Goal: Find specific page/section: Find specific page/section

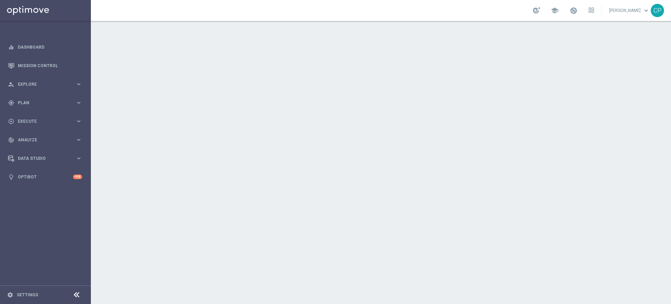
click at [619, 12] on link "[PERSON_NAME] keyboard_arrow_down" at bounding box center [630, 10] width 42 height 10
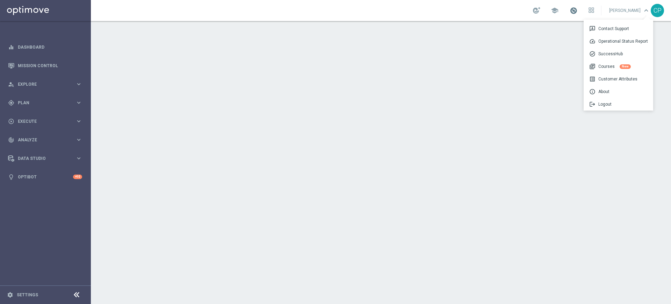
click at [578, 10] on span at bounding box center [574, 11] width 8 height 8
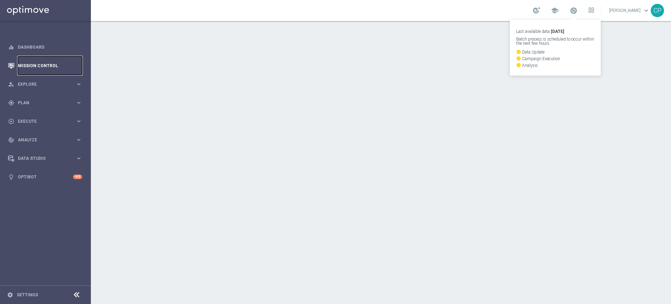
click at [44, 65] on link "Mission Control" at bounding box center [50, 65] width 64 height 19
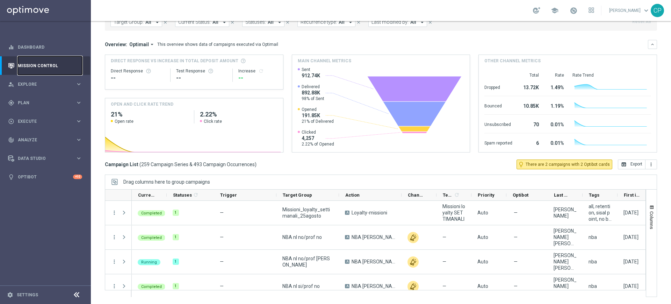
scroll to position [8, 0]
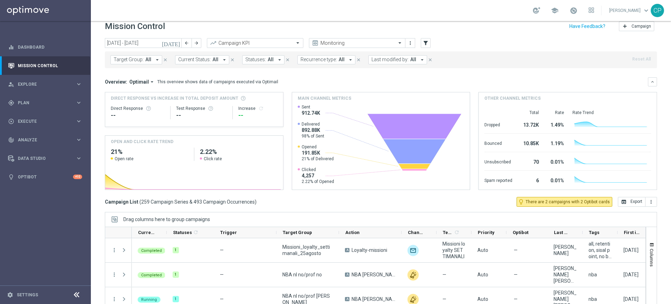
click at [406, 60] on button "Last modified by: All arrow_drop_down" at bounding box center [397, 59] width 59 height 9
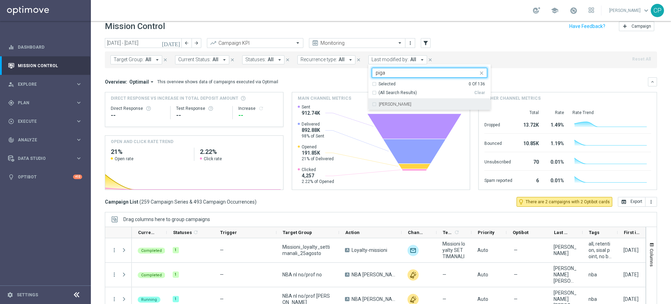
click at [386, 105] on label "[PERSON_NAME]" at bounding box center [395, 104] width 33 height 4
type input "piga"
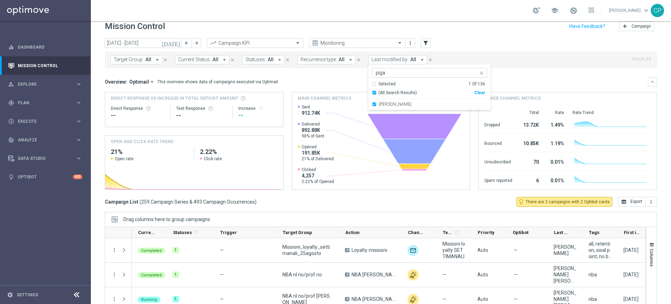
click at [524, 72] on mini-dashboard "Overview: Optimail arrow_drop_down This overview shows data of campaigns execut…" at bounding box center [381, 132] width 552 height 129
